Goal: Task Accomplishment & Management: Complete application form

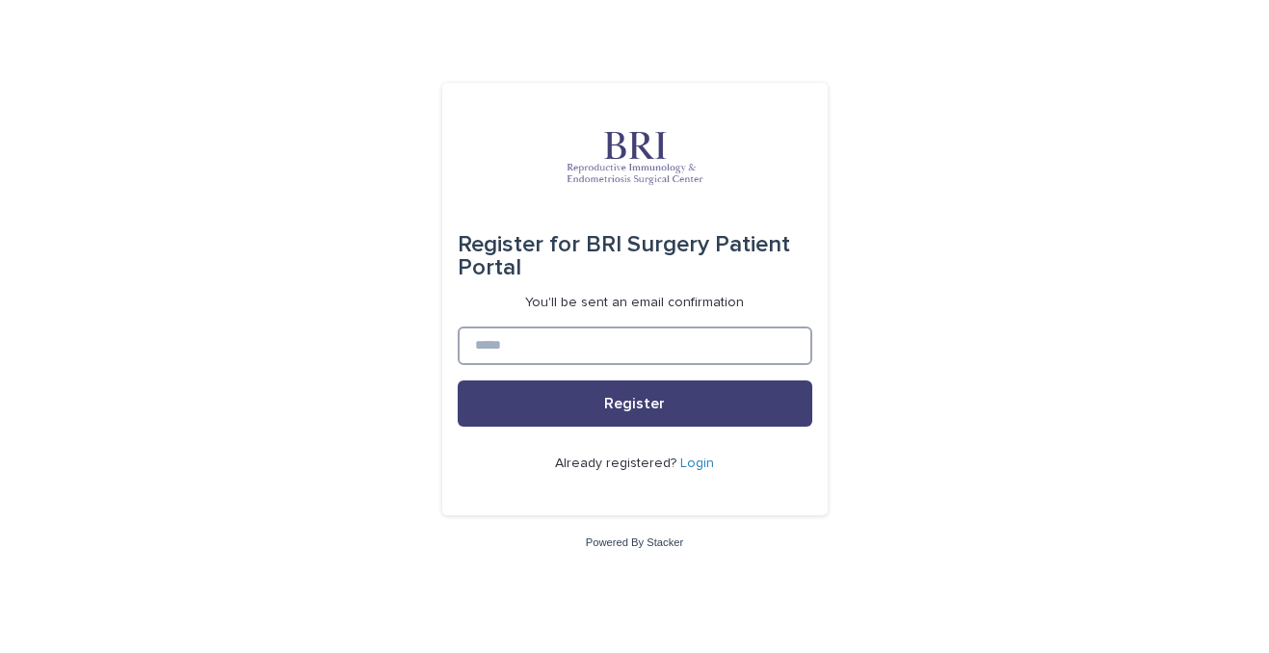
click at [547, 343] on input at bounding box center [635, 346] width 355 height 39
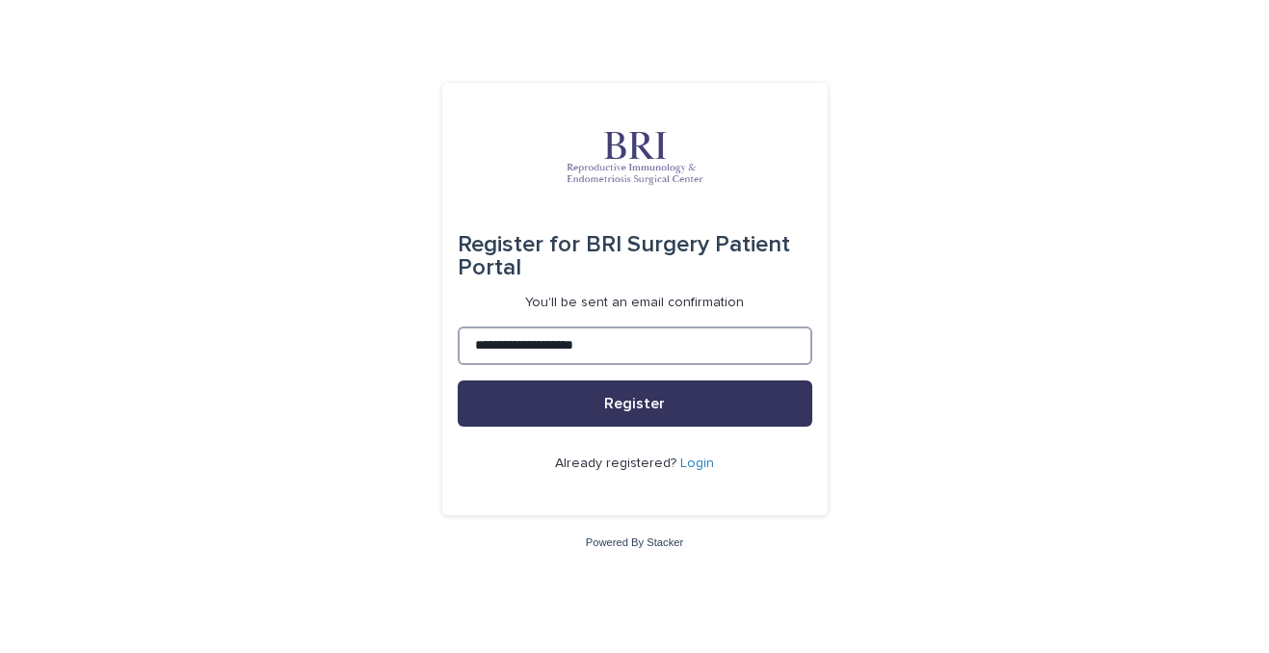
type input "**********"
click at [585, 406] on button "Register" at bounding box center [635, 404] width 355 height 46
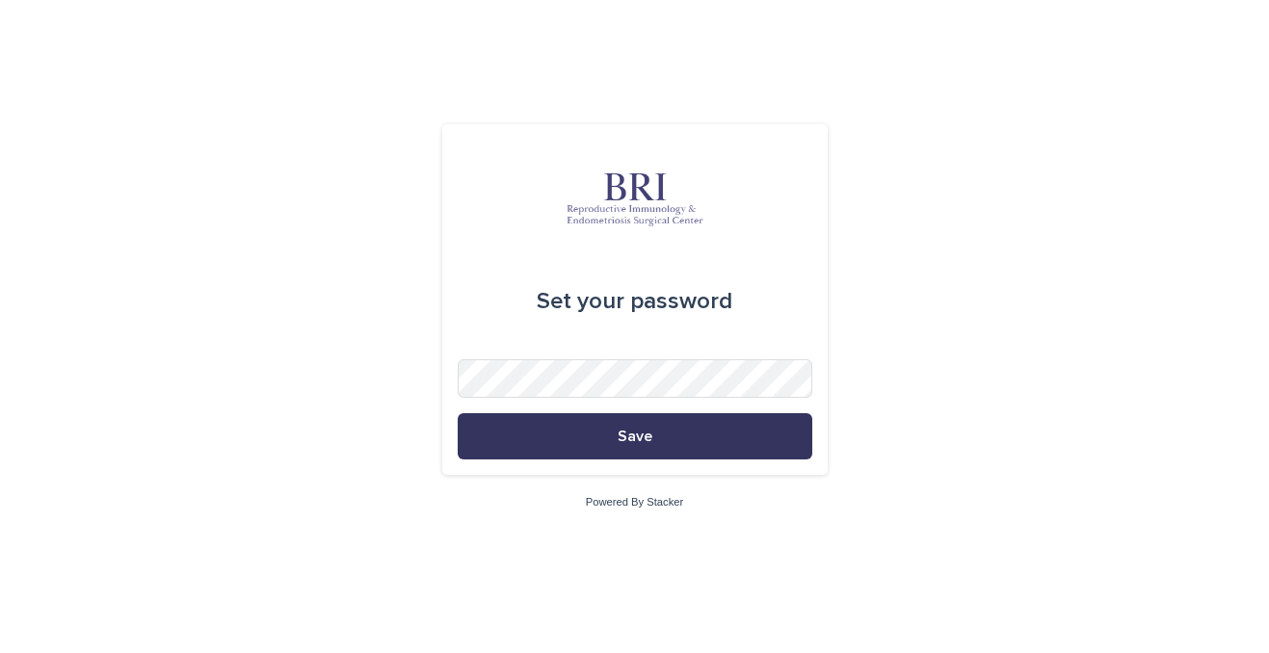
click at [711, 443] on button "Save" at bounding box center [635, 436] width 355 height 46
